Goal: Task Accomplishment & Management: Manage account settings

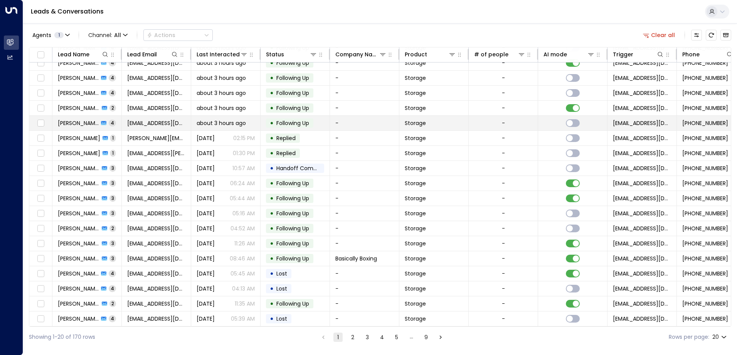
scroll to position [39, 0]
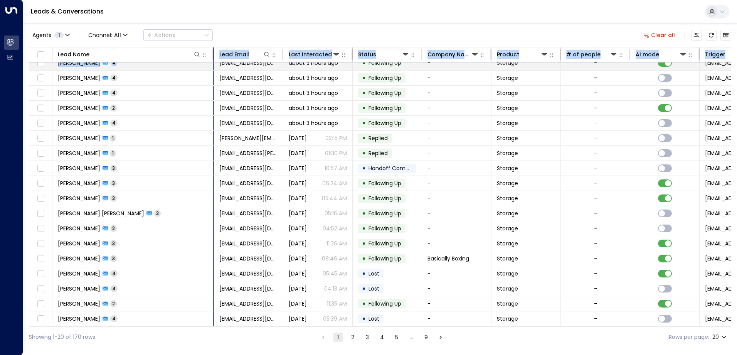
drag, startPoint x: 118, startPoint y: 53, endPoint x: 224, endPoint y: 66, distance: 106.0
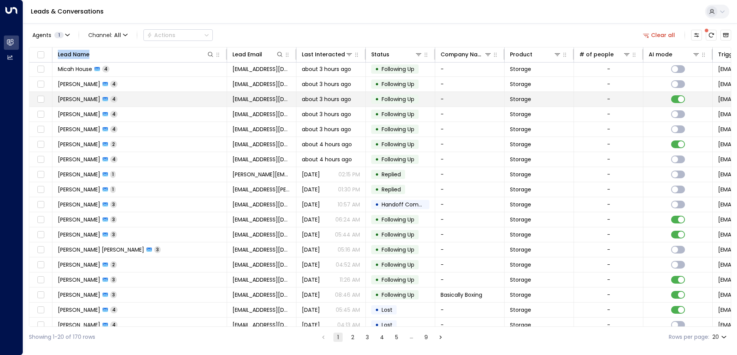
scroll to position [0, 0]
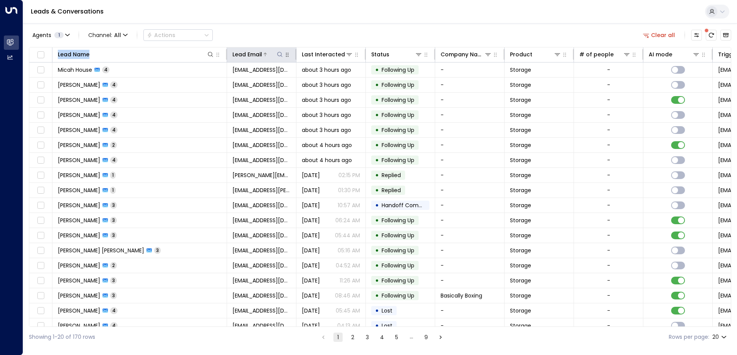
click at [279, 55] on icon at bounding box center [280, 54] width 6 height 6
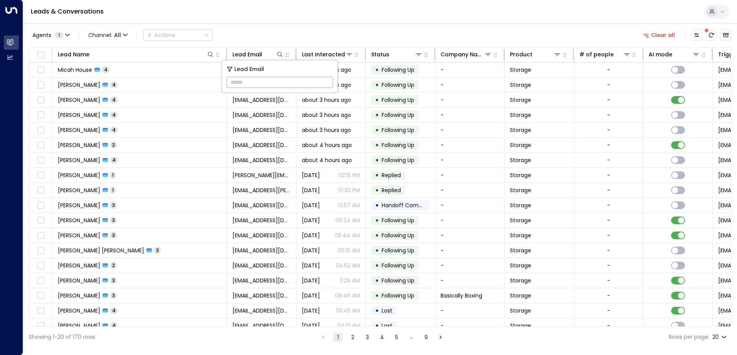
paste input "**********"
type input "**********"
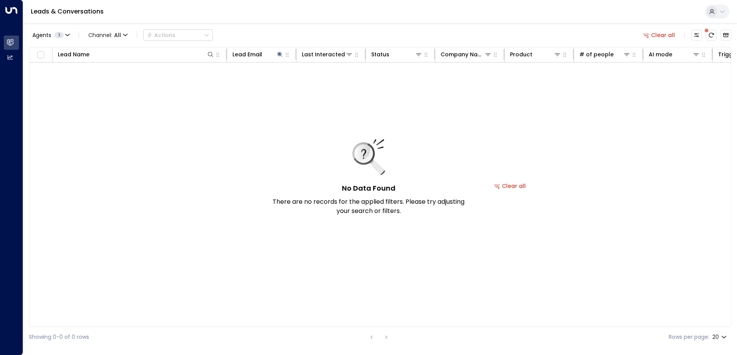
click at [284, 20] on div "Leads & Conversations" at bounding box center [380, 12] width 714 height 24
click at [263, 54] on icon at bounding box center [265, 54] width 5 height 5
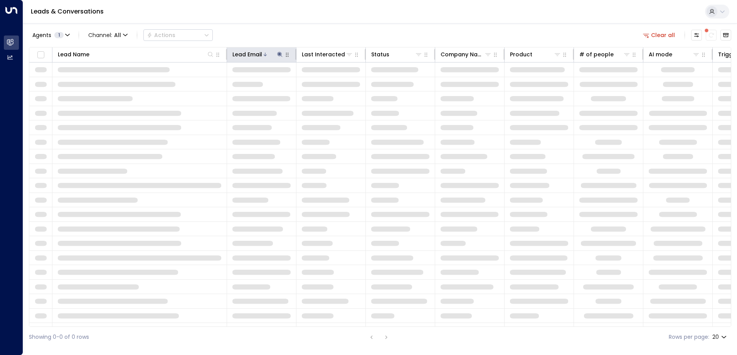
click at [275, 53] on div at bounding box center [273, 54] width 22 height 8
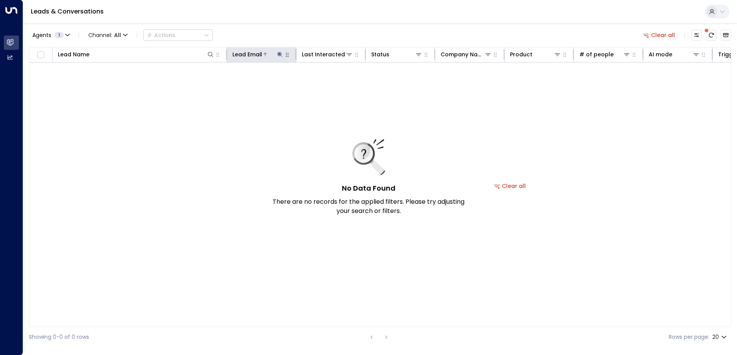
click at [278, 55] on icon at bounding box center [280, 54] width 6 height 6
click at [330, 81] on icon "button" at bounding box center [328, 82] width 6 height 6
click at [239, 188] on div "No Data Found There are no records for the applied filters. Please try adjustin…" at bounding box center [509, 185] width 961 height 247
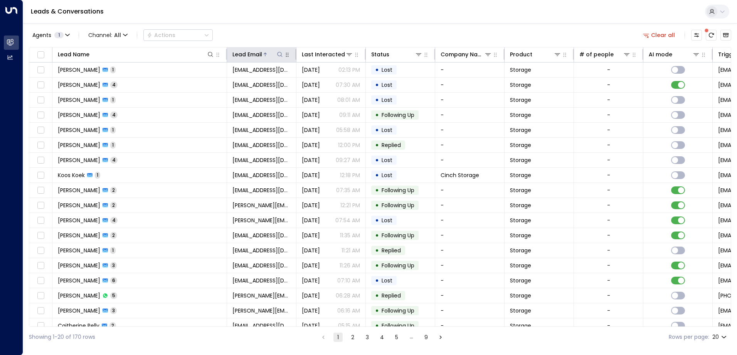
click at [266, 54] on icon at bounding box center [265, 53] width 3 height 3
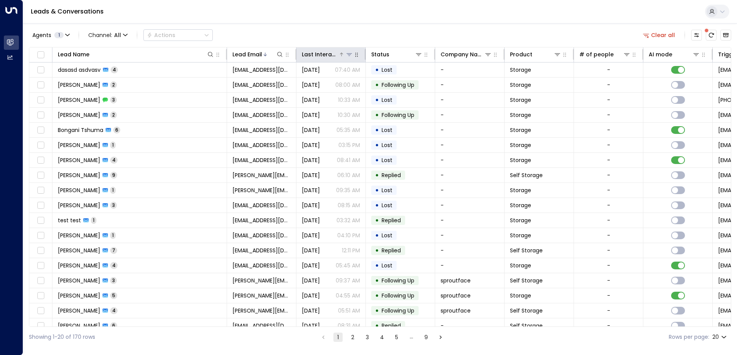
click at [339, 57] on div at bounding box center [345, 54] width 15 height 8
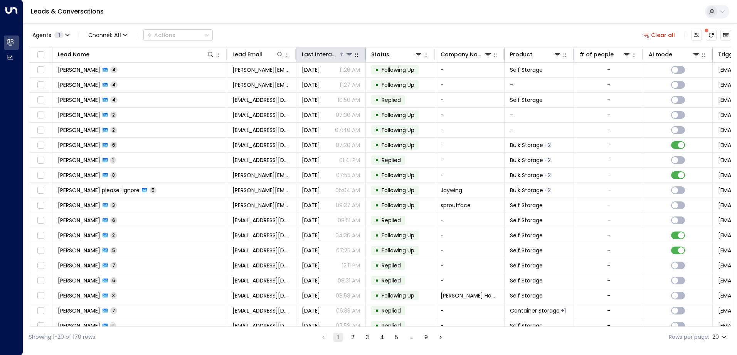
click at [341, 55] on icon at bounding box center [341, 54] width 5 height 5
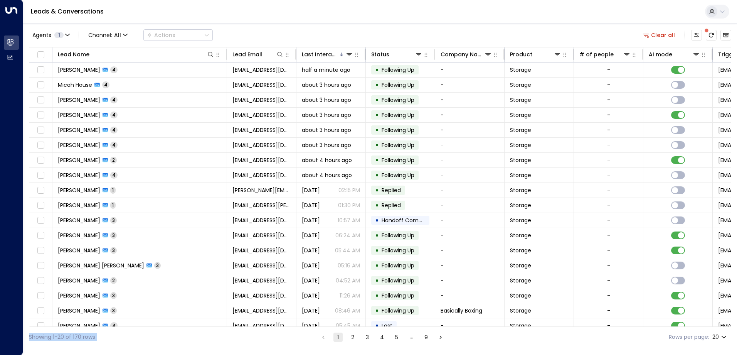
scroll to position [39, 0]
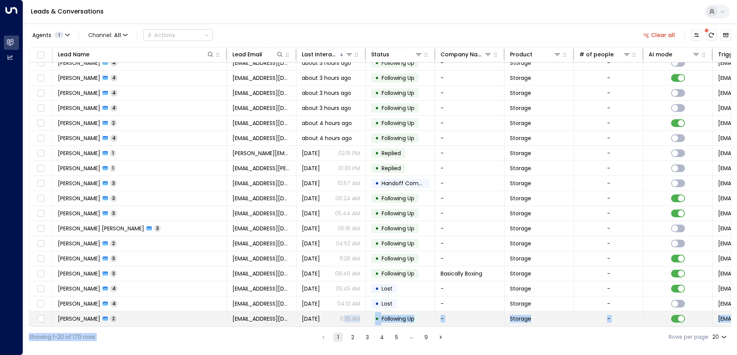
drag, startPoint x: 386, startPoint y: 326, endPoint x: 338, endPoint y: 315, distance: 49.1
click at [338, 315] on div "Agents 1 Channel: All Actions Clear all Lead Name Lead Email Last Interacted St…" at bounding box center [380, 185] width 702 height 324
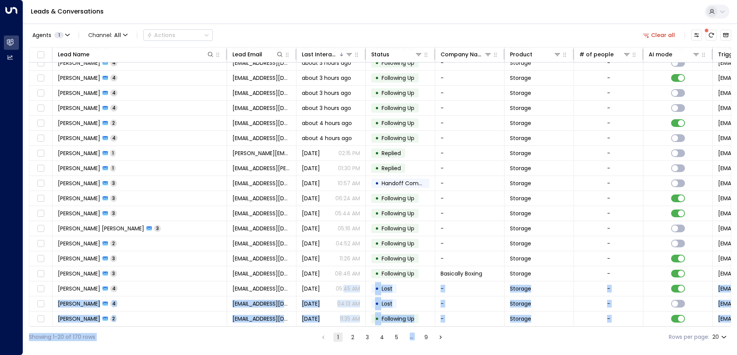
drag, startPoint x: 343, startPoint y: 326, endPoint x: 508, endPoint y: 333, distance: 165.1
click at [508, 333] on div "Agents 1 Channel: All Actions Clear all Lead Name Lead Email Last Interacted St…" at bounding box center [380, 185] width 702 height 324
click at [493, 327] on div "Showing 1-20 of 170 rows 1 2 3 4 5 … 9 Rows per page: 20 **" at bounding box center [380, 336] width 702 height 20
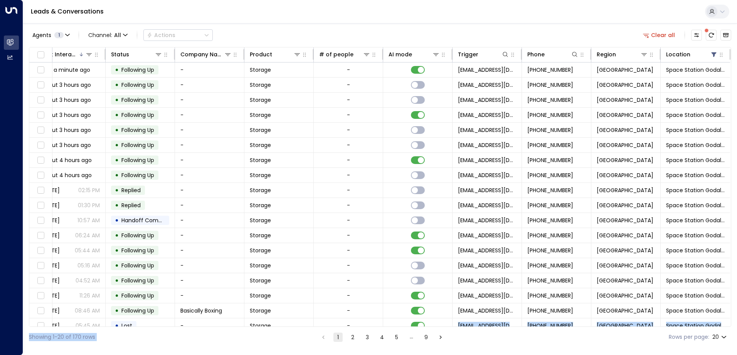
scroll to position [39, 263]
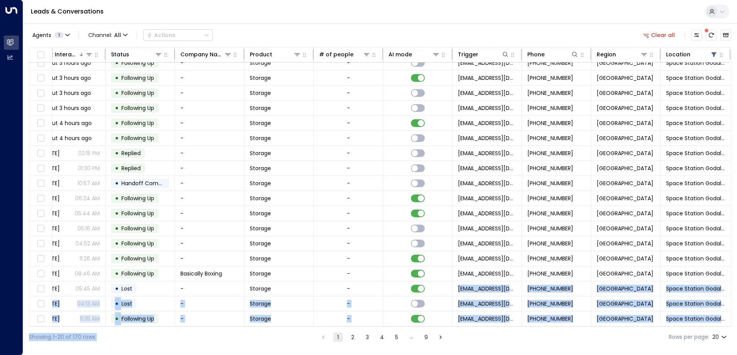
drag, startPoint x: 410, startPoint y: 326, endPoint x: 208, endPoint y: 339, distance: 202.4
click at [208, 339] on div "Agents 1 Channel: All Actions Clear all Lead Name Lead Email Last Interacted St…" at bounding box center [380, 185] width 702 height 324
drag, startPoint x: 208, startPoint y: 339, endPoint x: 283, endPoint y: 338, distance: 74.8
click at [283, 338] on div "Showing 1-20 of 170 rows 1 2 3 4 5 … 9 Rows per page: 20 **" at bounding box center [380, 336] width 702 height 20
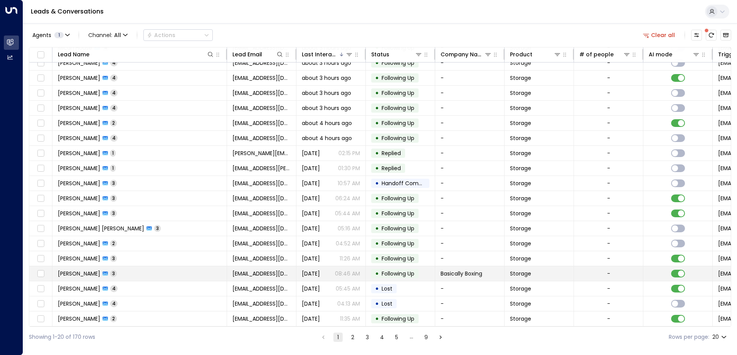
scroll to position [0, 0]
